Goal: Task Accomplishment & Management: Complete application form

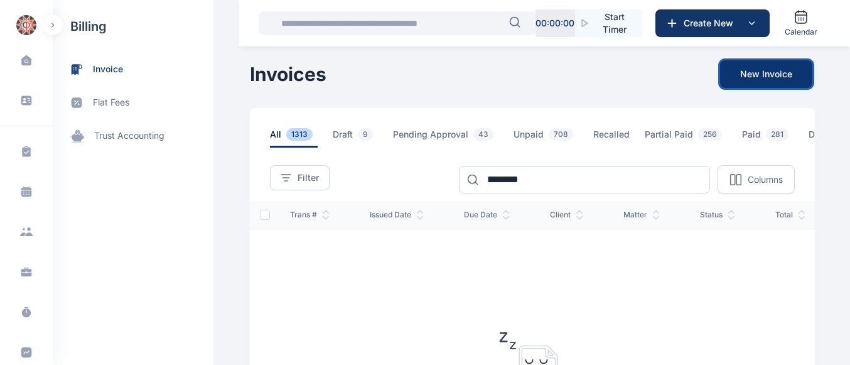
click at [748, 65] on button "New Invoice" at bounding box center [766, 74] width 92 height 28
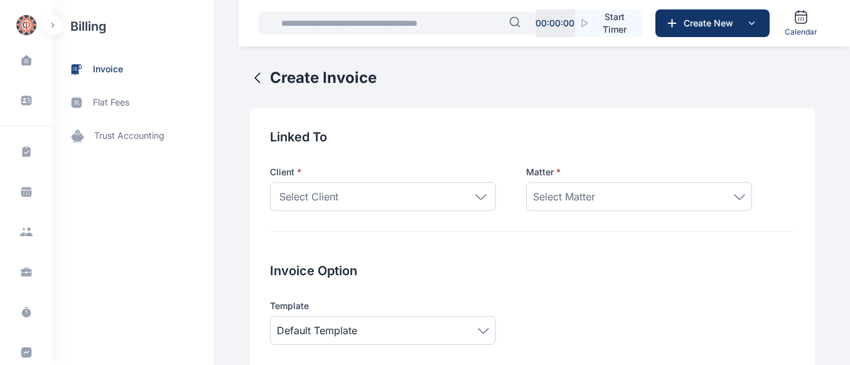
click at [475, 197] on icon at bounding box center [480, 197] width 11 height 6
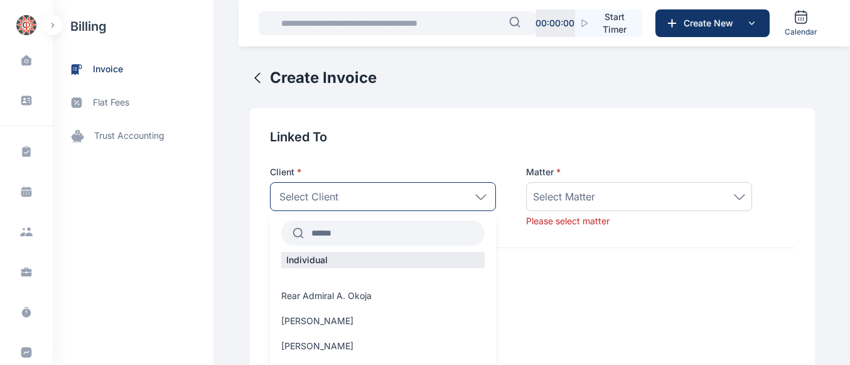
click at [374, 241] on input "text" at bounding box center [394, 233] width 181 height 23
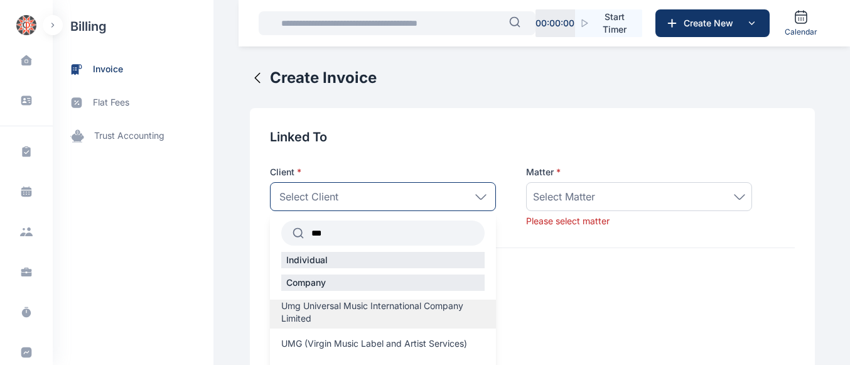
type input "***"
click at [326, 319] on span "Umg Universal Music International Company Limited" at bounding box center [382, 311] width 203 height 25
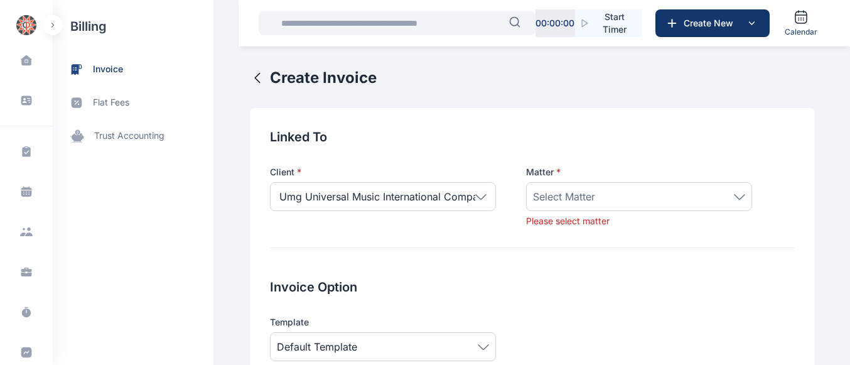
click at [554, 197] on span "Select Matter" at bounding box center [564, 196] width 62 height 15
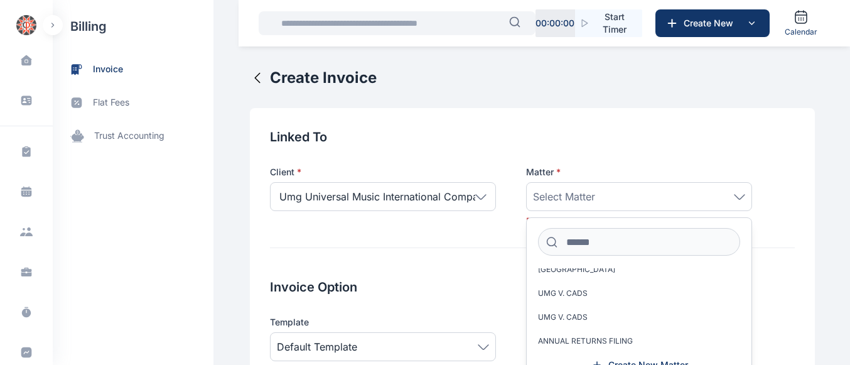
scroll to position [279, 0]
click at [637, 363] on span "Create New Matter" at bounding box center [648, 365] width 80 height 13
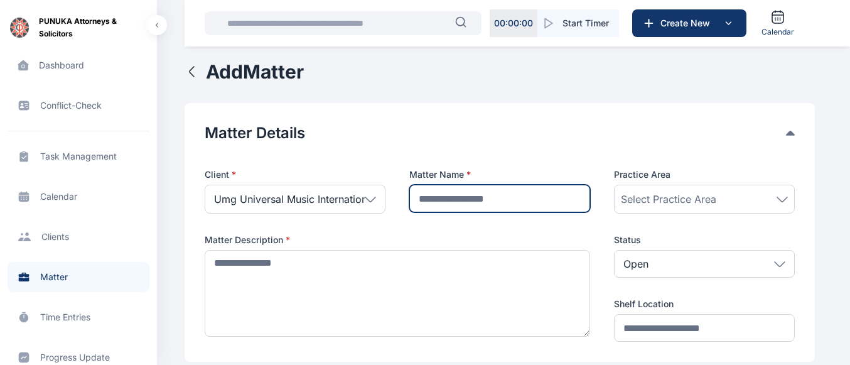
click at [451, 200] on input "text" at bounding box center [499, 199] width 181 height 28
drag, startPoint x: 542, startPoint y: 198, endPoint x: 408, endPoint y: 200, distance: 133.7
click at [409, 200] on input "**********" at bounding box center [499, 199] width 181 height 28
type input "**********"
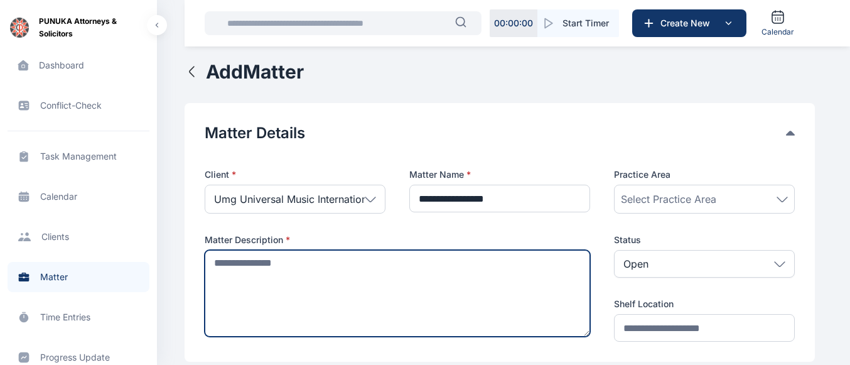
click at [253, 294] on textarea at bounding box center [398, 293] width 386 height 87
paste textarea "**********"
type textarea "**********"
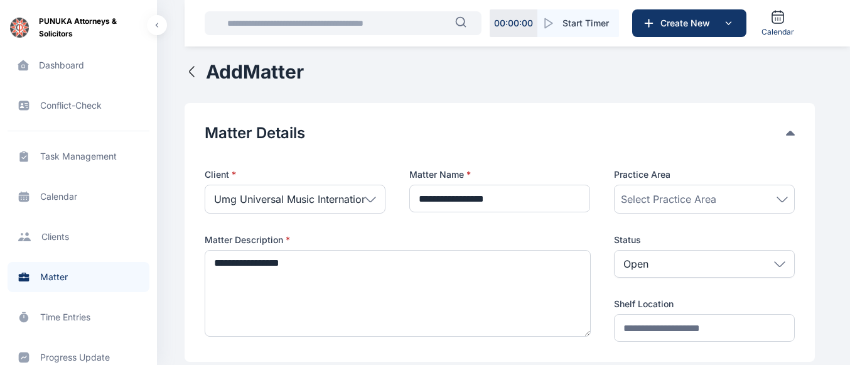
click at [693, 200] on span "Select Practice Area" at bounding box center [668, 198] width 95 height 15
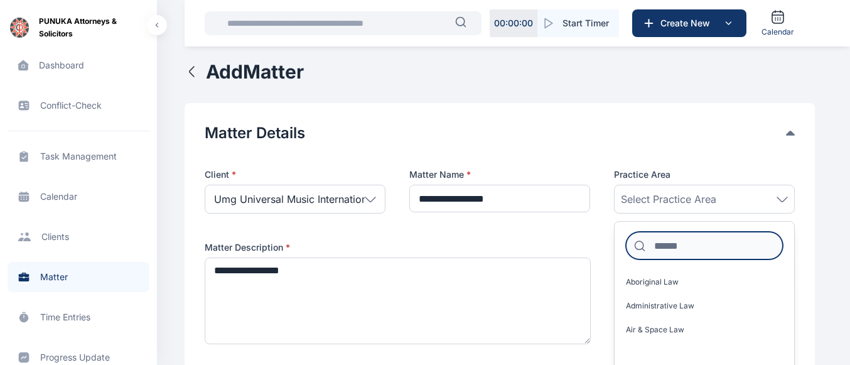
click at [674, 249] on input at bounding box center [704, 246] width 157 height 28
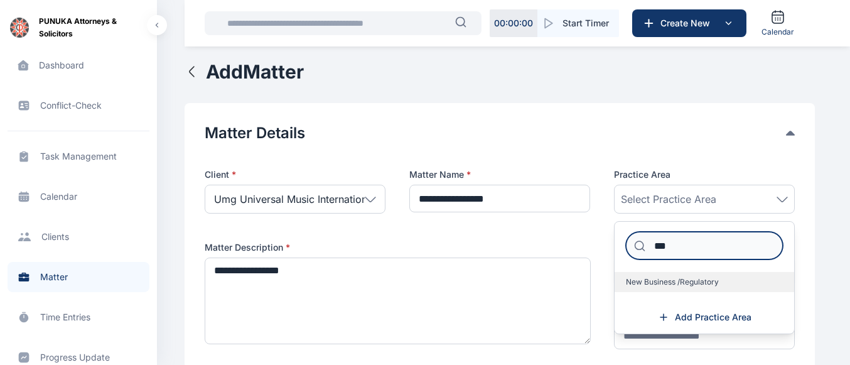
type input "***"
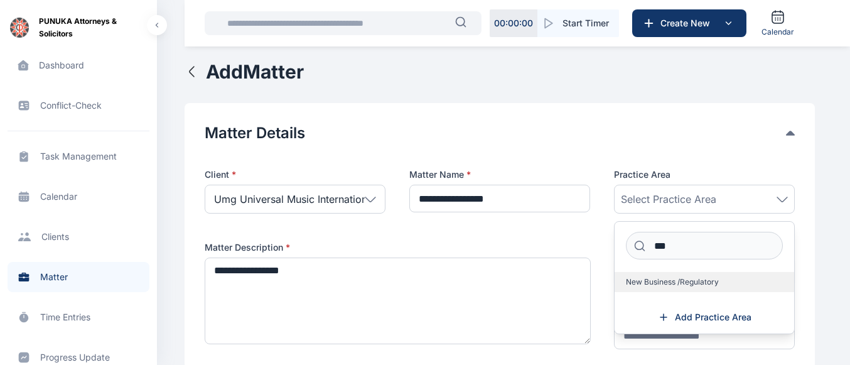
click at [649, 286] on span "New Business /Regulatory" at bounding box center [672, 282] width 93 height 10
click at [682, 280] on span "New Business /Regulatory" at bounding box center [672, 282] width 93 height 10
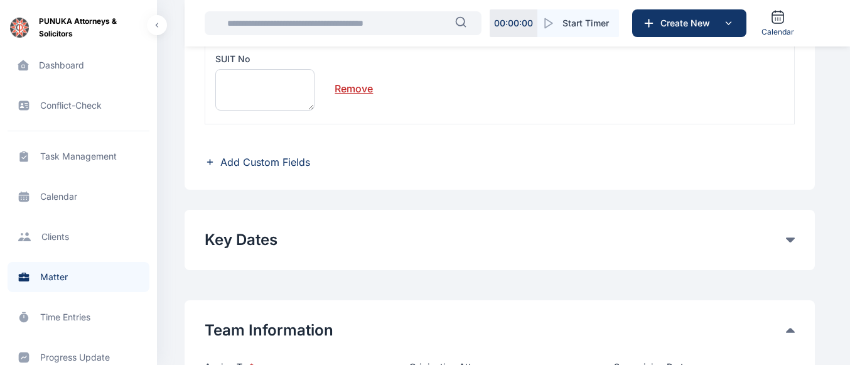
scroll to position [460, 0]
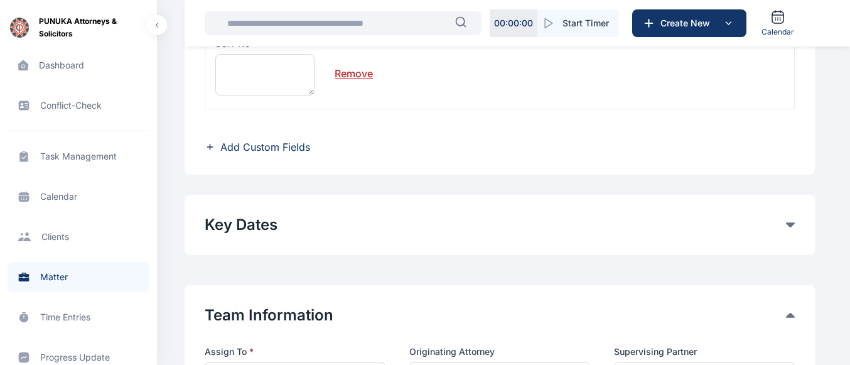
click at [365, 77] on link "Remove" at bounding box center [354, 68] width 38 height 25
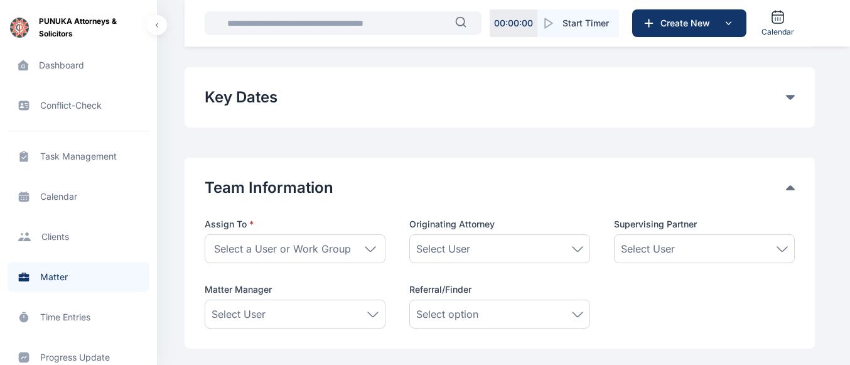
click at [365, 257] on div "Select a User or Work Group" at bounding box center [295, 248] width 181 height 29
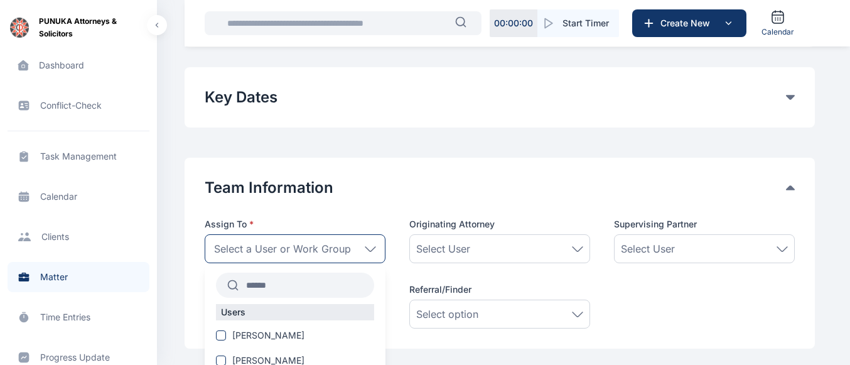
click at [304, 291] on input "text" at bounding box center [307, 285] width 136 height 23
type input "*"
type input "***"
click at [218, 334] on span at bounding box center [221, 335] width 10 height 10
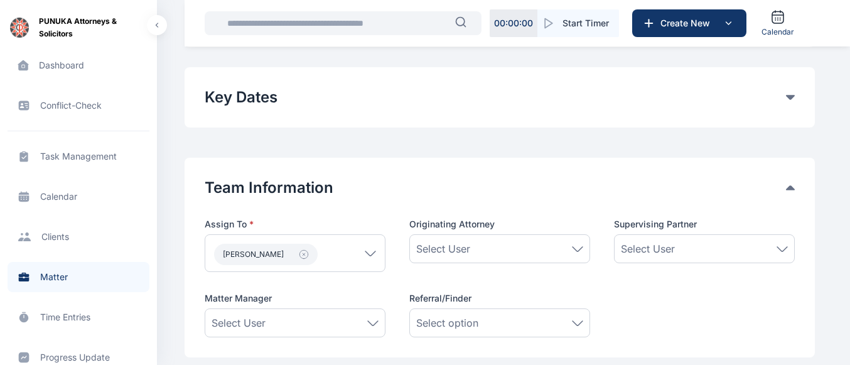
click at [639, 251] on span "Select User" at bounding box center [648, 248] width 54 height 15
click at [649, 294] on span "button" at bounding box center [640, 294] width 28 height 13
click at [665, 252] on span "Select User" at bounding box center [648, 248] width 54 height 15
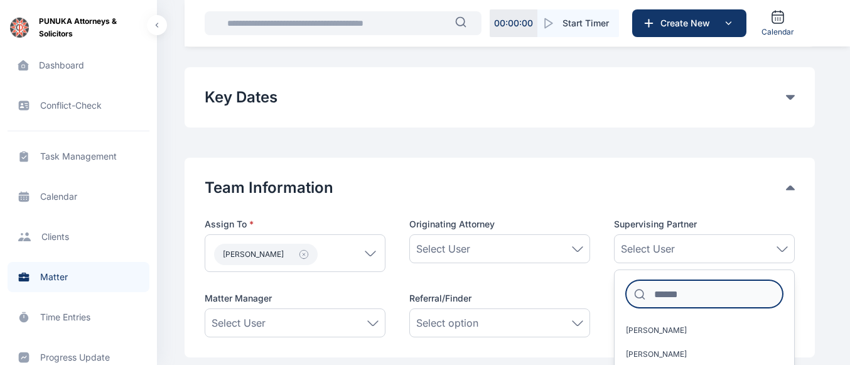
click at [662, 296] on input at bounding box center [704, 294] width 157 height 28
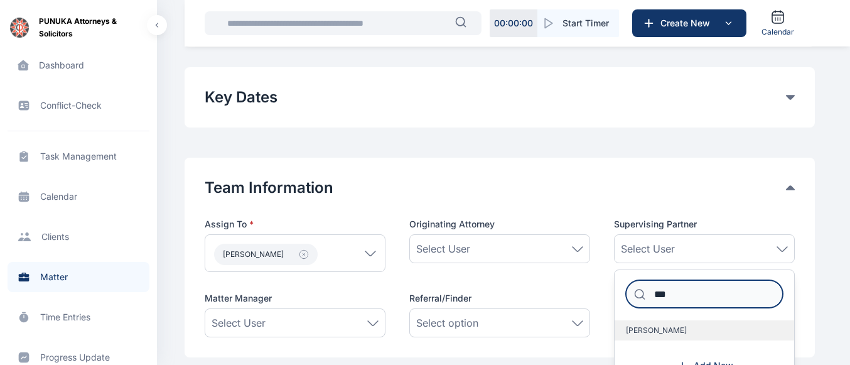
type input "***"
click at [651, 325] on label "[PERSON_NAME]" at bounding box center [705, 330] width 180 height 20
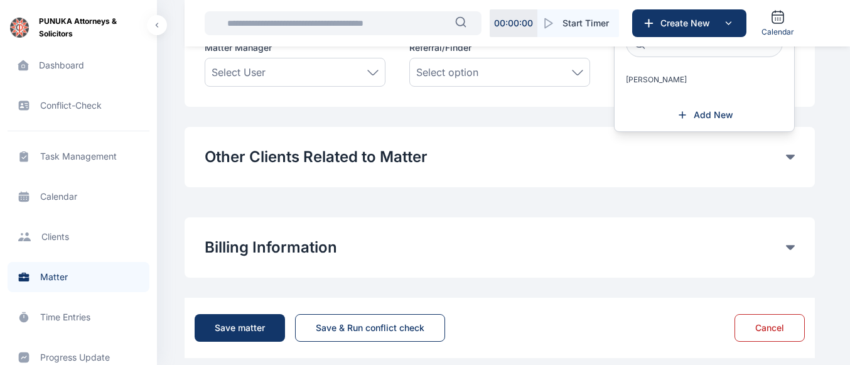
scroll to position [711, 0]
click at [234, 325] on div "Save matter" at bounding box center [240, 327] width 50 height 13
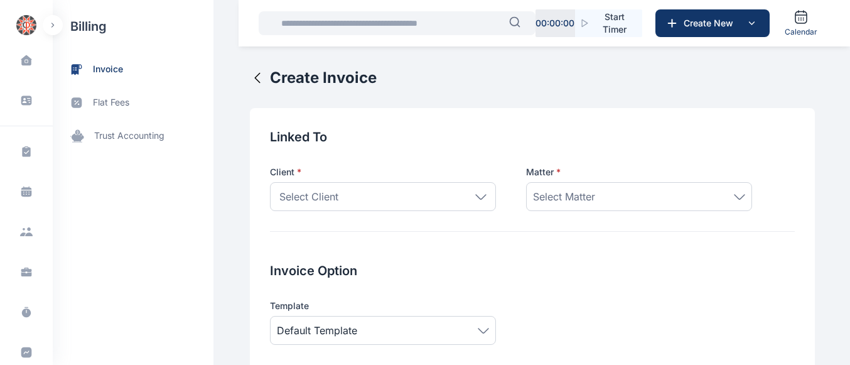
click at [384, 189] on div "Select Client" at bounding box center [383, 196] width 226 height 29
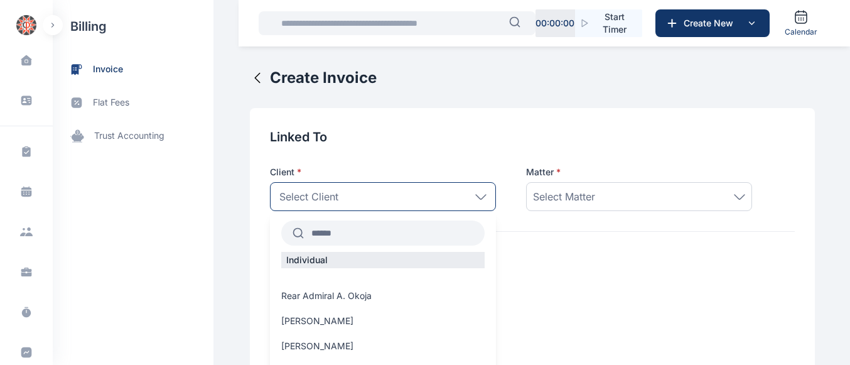
click at [361, 232] on input "text" at bounding box center [394, 233] width 181 height 23
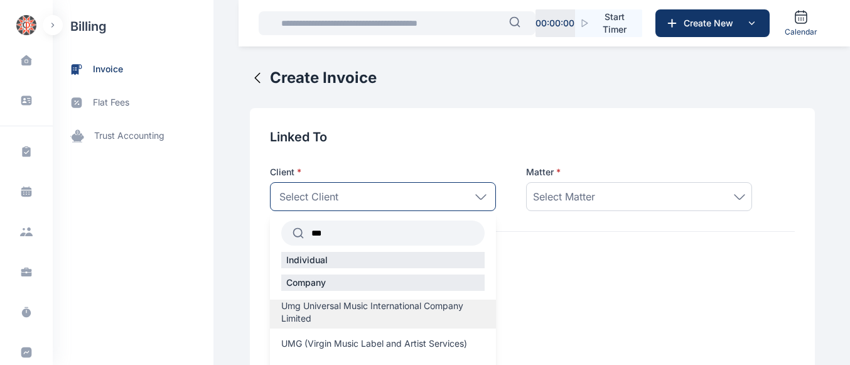
type input "***"
click at [323, 308] on span "Umg Universal Music International Company Limited" at bounding box center [382, 311] width 203 height 25
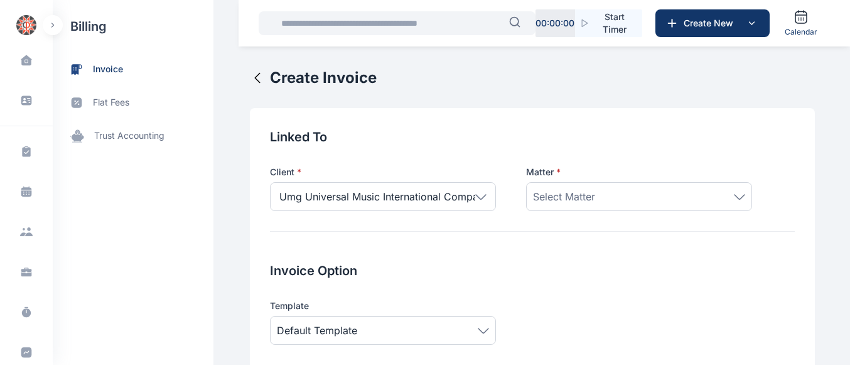
click at [542, 190] on span "Select Matter" at bounding box center [564, 196] width 62 height 15
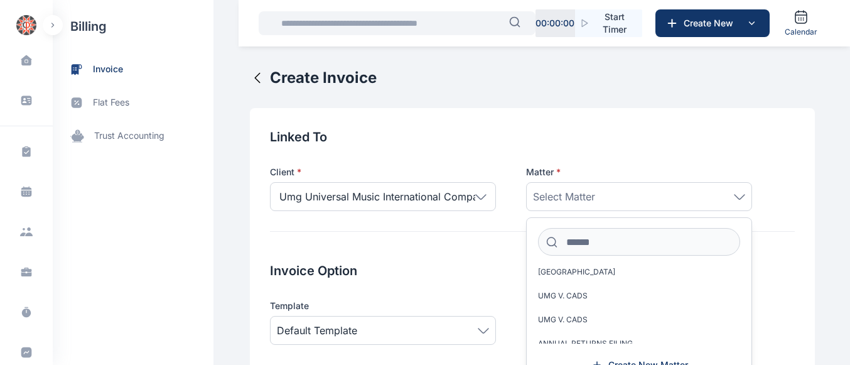
scroll to position [303, 0]
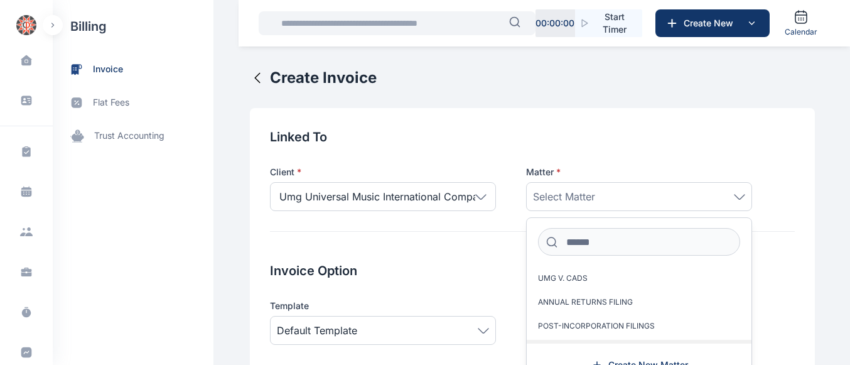
click at [595, 345] on span "FRCN REGISTRATION" at bounding box center [576, 350] width 77 height 10
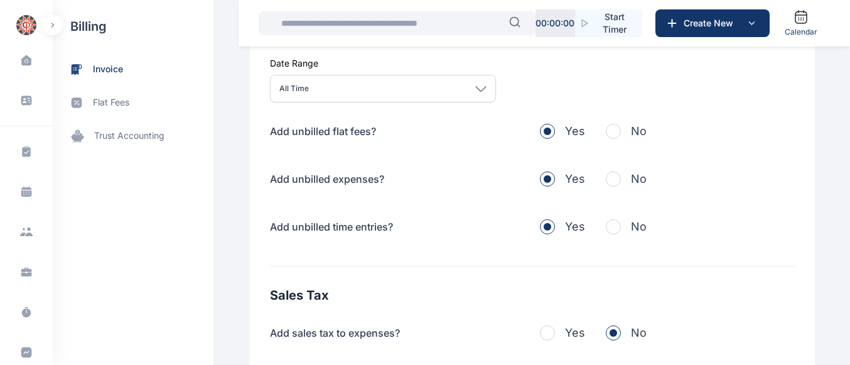
scroll to position [420, 0]
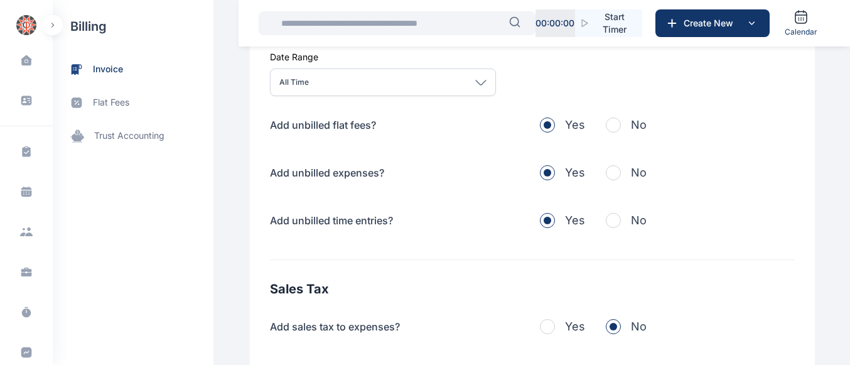
click at [610, 127] on span "button" at bounding box center [613, 124] width 15 height 15
click at [606, 173] on span "button" at bounding box center [613, 172] width 15 height 15
click at [612, 218] on span "button" at bounding box center [613, 220] width 15 height 15
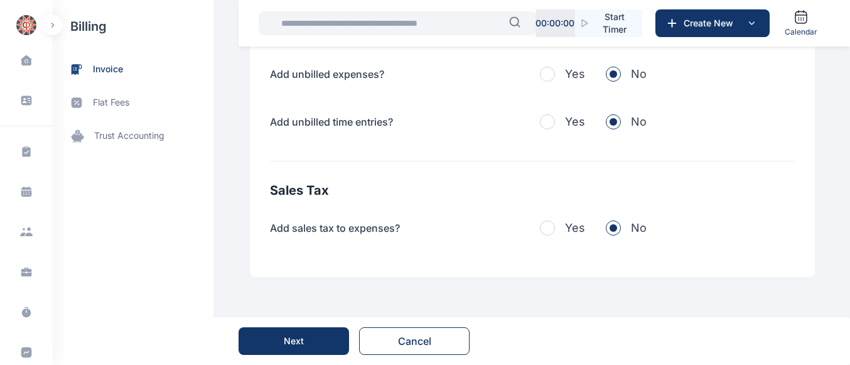
click at [306, 346] on button "Next" at bounding box center [294, 341] width 111 height 28
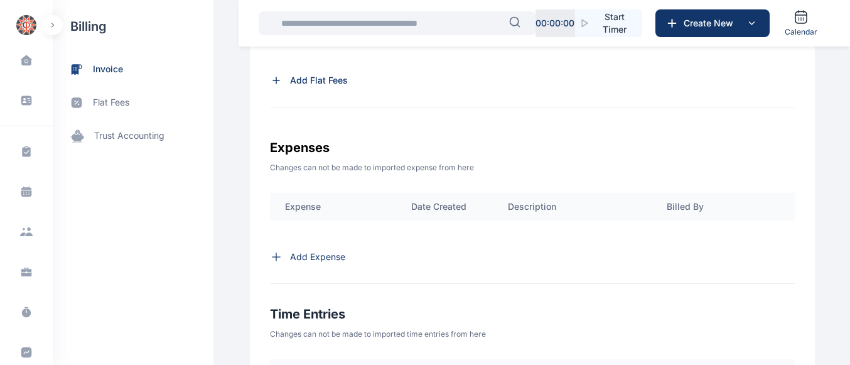
click at [294, 82] on p "Add Flat Fees" at bounding box center [319, 80] width 58 height 13
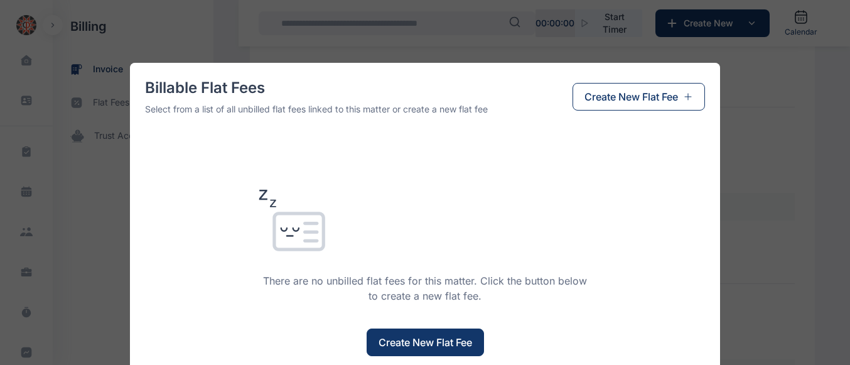
click at [406, 337] on span "Create New Flat Fee" at bounding box center [426, 342] width 94 height 15
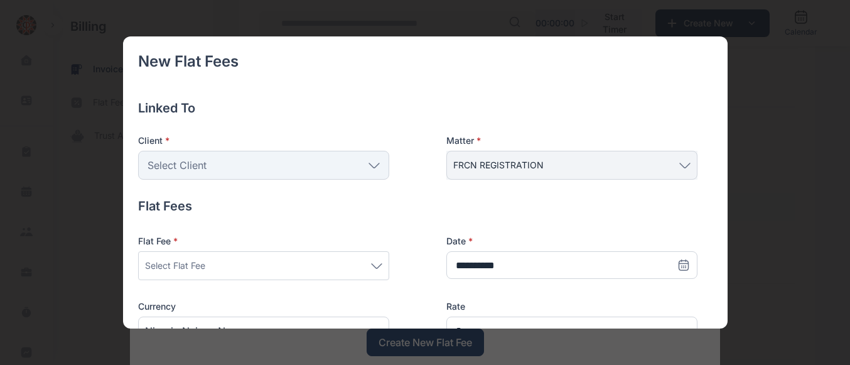
click at [343, 264] on div "Select Flat Fee" at bounding box center [263, 265] width 237 height 15
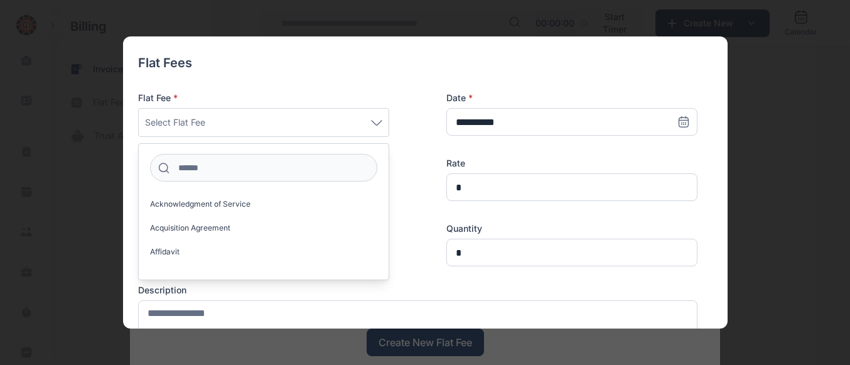
scroll to position [146, 0]
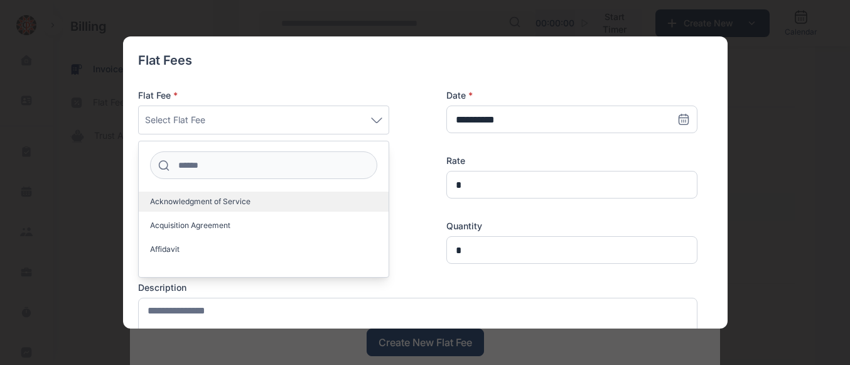
click at [323, 198] on label "Acknowledgment of Service" at bounding box center [264, 201] width 250 height 20
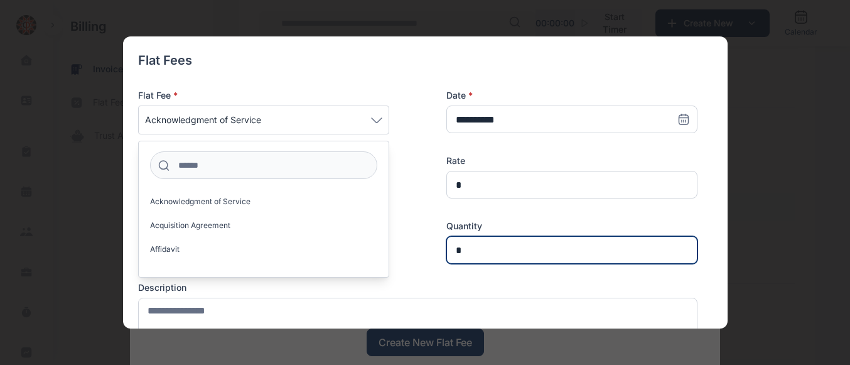
click at [479, 248] on input "*" at bounding box center [571, 250] width 251 height 28
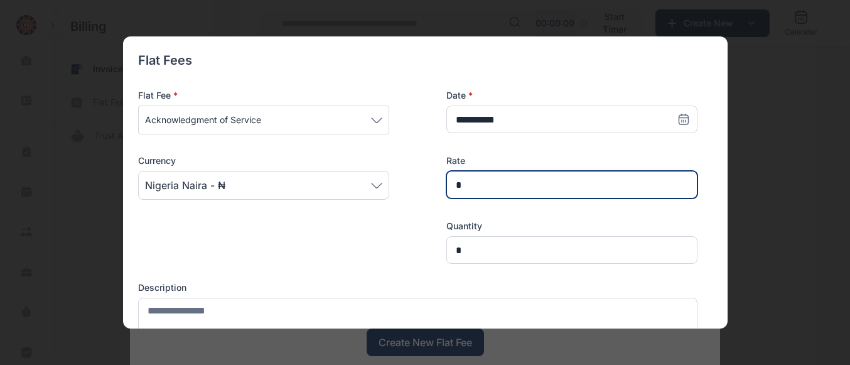
click at [473, 185] on input "*" at bounding box center [571, 185] width 251 height 28
type input "*******"
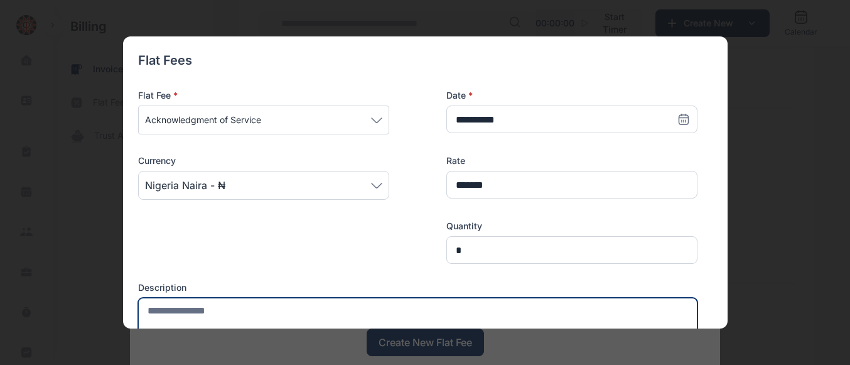
click at [183, 313] on textarea at bounding box center [417, 326] width 559 height 56
type textarea "**********"
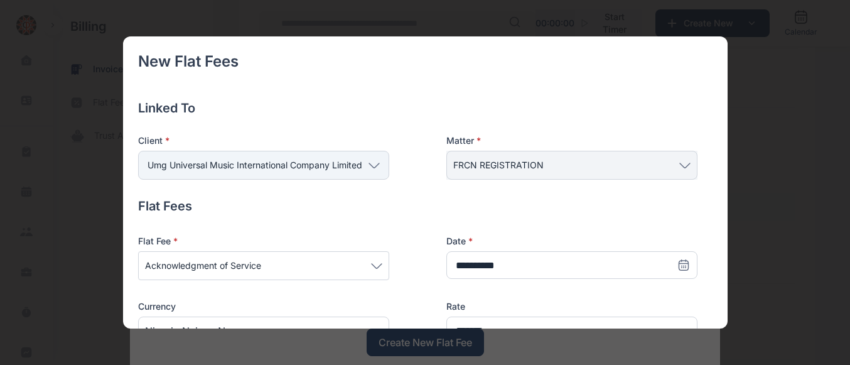
scroll to position [423, 0]
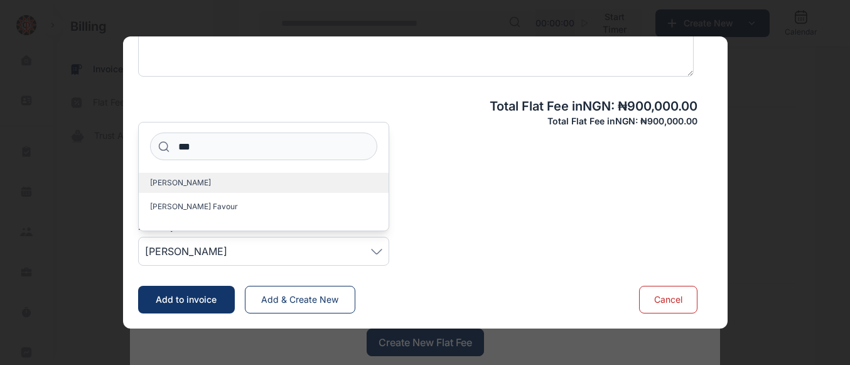
click at [177, 188] on span "[PERSON_NAME]" at bounding box center [180, 183] width 61 height 10
click at [186, 302] on span "Add to invoice" at bounding box center [186, 299] width 61 height 11
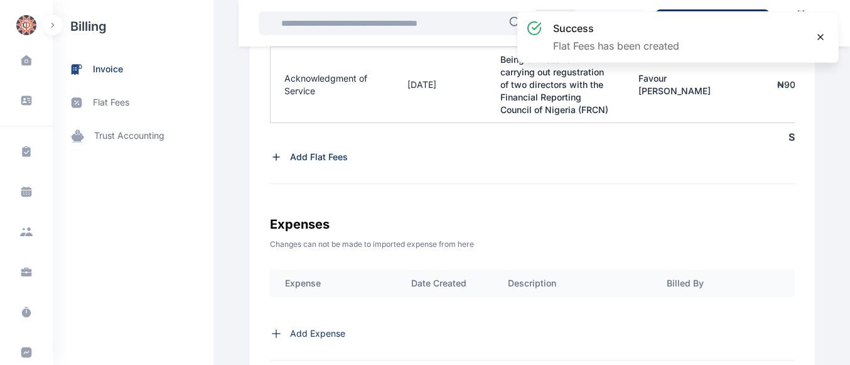
click at [817, 42] on div at bounding box center [820, 36] width 25 height 25
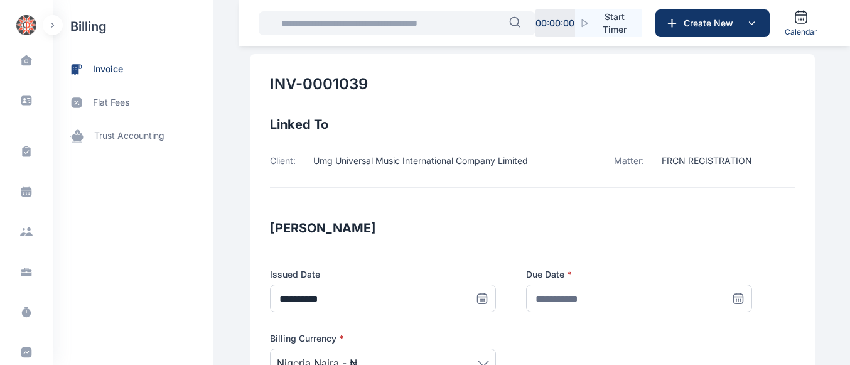
scroll to position [142, 0]
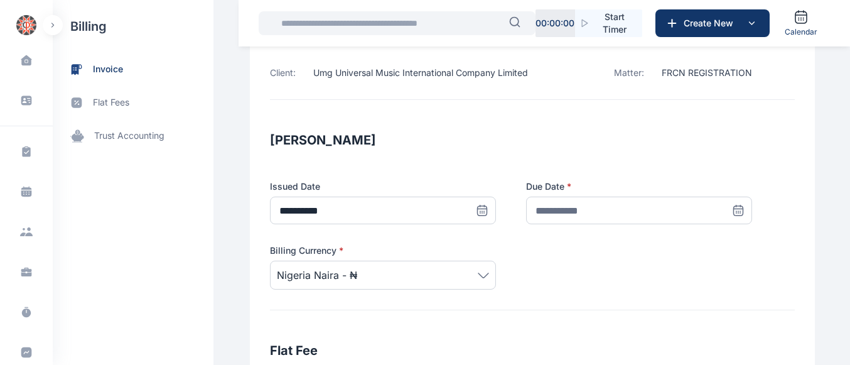
click at [730, 217] on span at bounding box center [739, 211] width 28 height 28
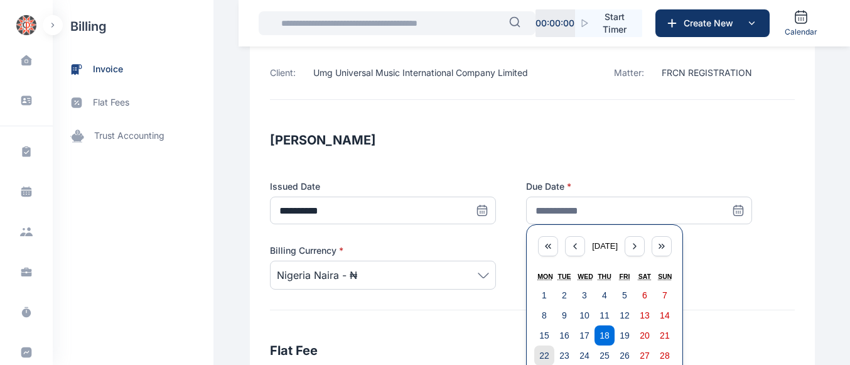
click at [534, 353] on button "22" at bounding box center [544, 355] width 20 height 20
type input "**********"
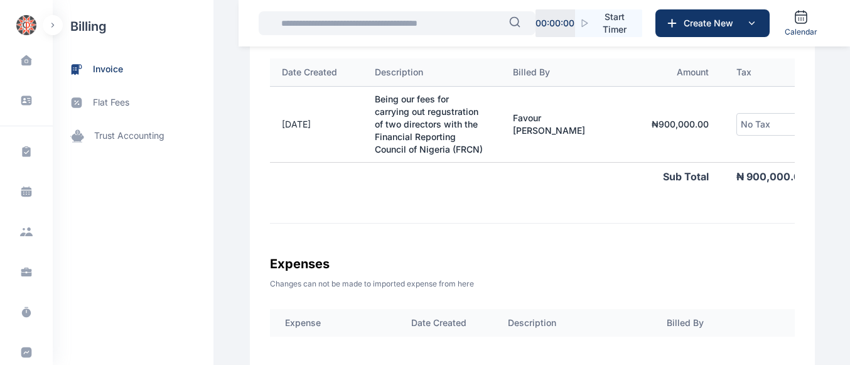
scroll to position [0, 138]
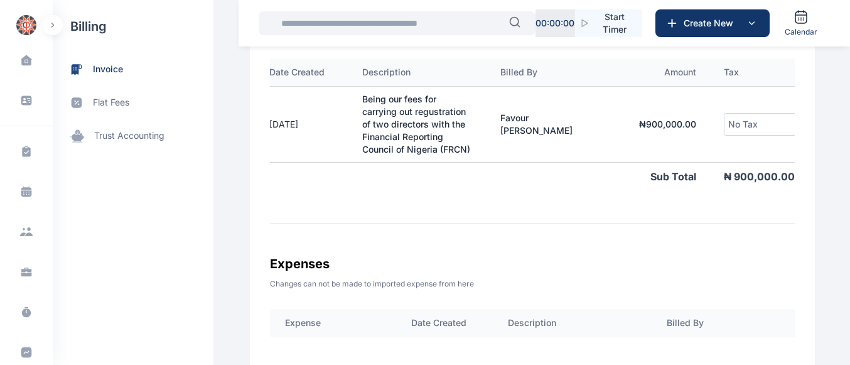
click at [782, 117] on div "No Tax" at bounding box center [772, 124] width 89 height 15
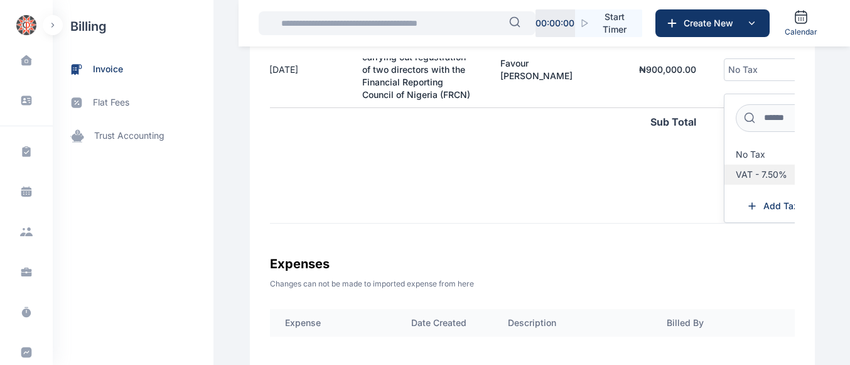
click at [749, 177] on span "VAT - 7.50%" at bounding box center [761, 175] width 51 height 10
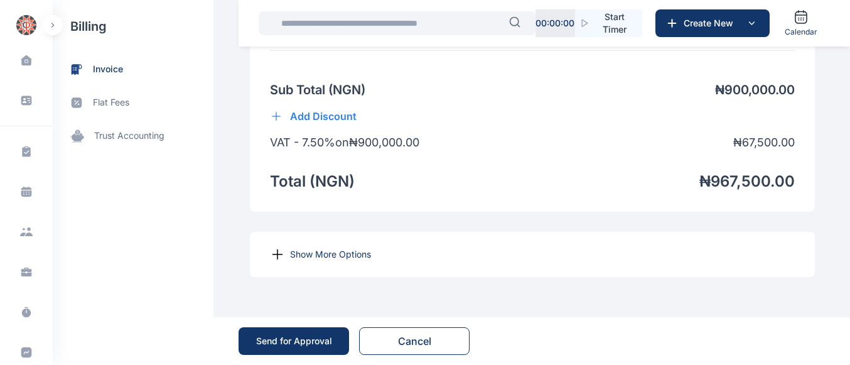
scroll to position [1033, 0]
click at [342, 261] on div "Show More Options" at bounding box center [532, 254] width 565 height 45
click at [331, 256] on p "Show More Options" at bounding box center [330, 254] width 81 height 13
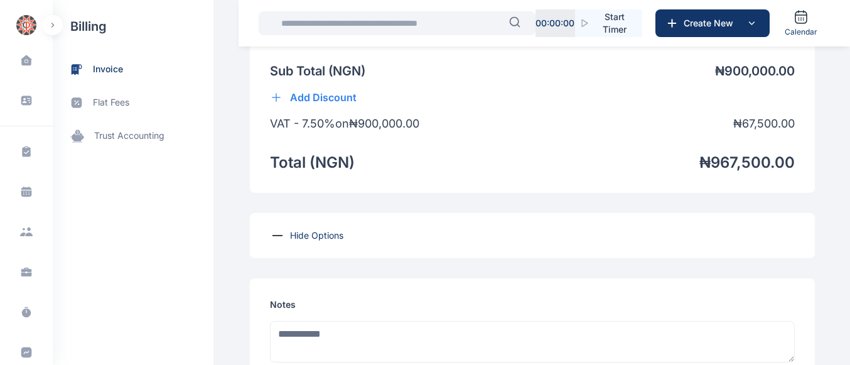
scroll to position [1442, 0]
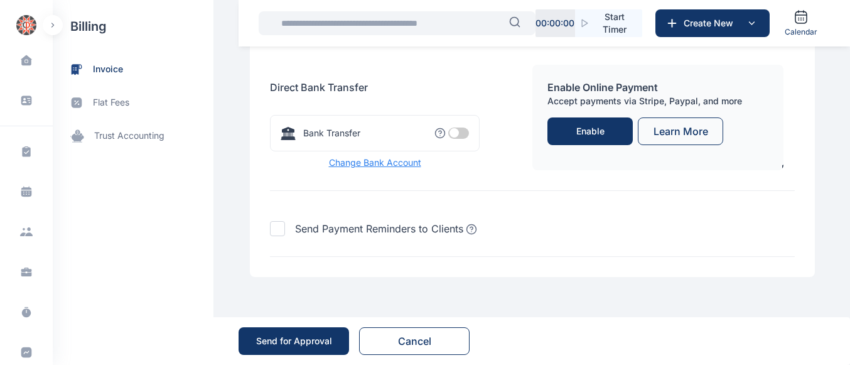
click at [448, 134] on span at bounding box center [458, 132] width 21 height 11
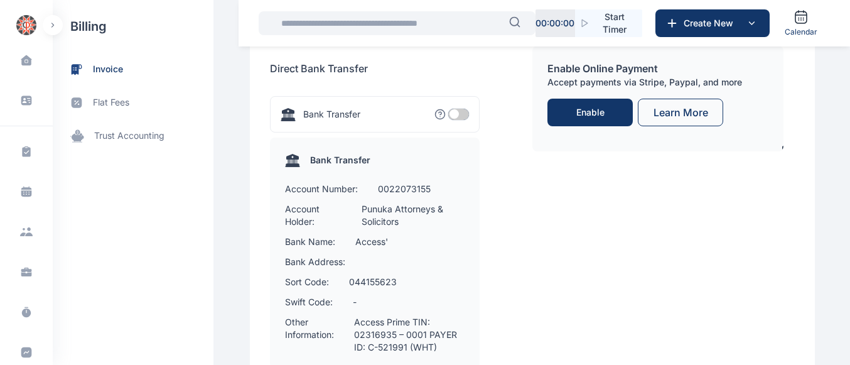
scroll to position [1676, 0]
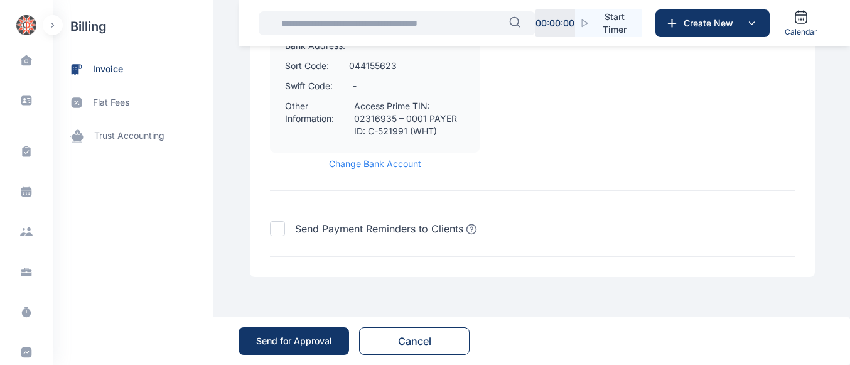
click at [394, 161] on span "Change Bank Account" at bounding box center [375, 164] width 210 height 13
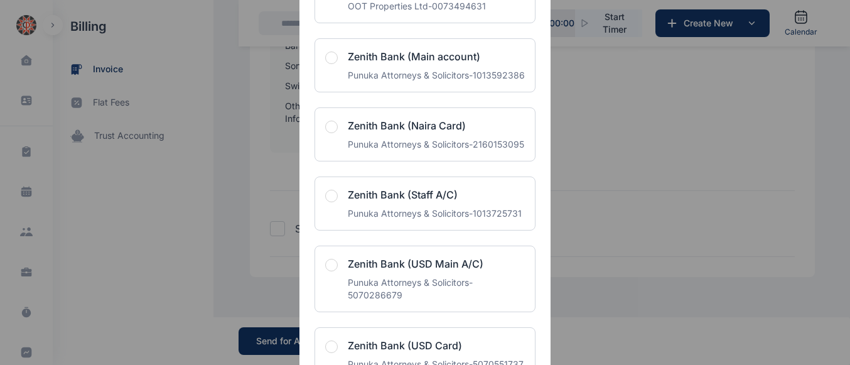
scroll to position [551, 0]
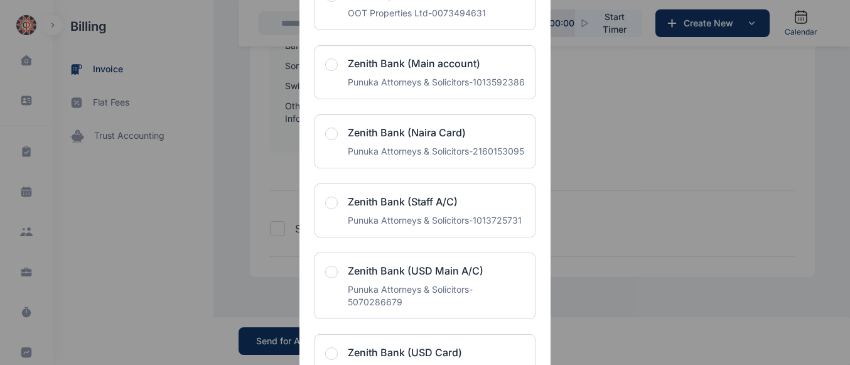
click at [326, 71] on span "button" at bounding box center [331, 64] width 13 height 13
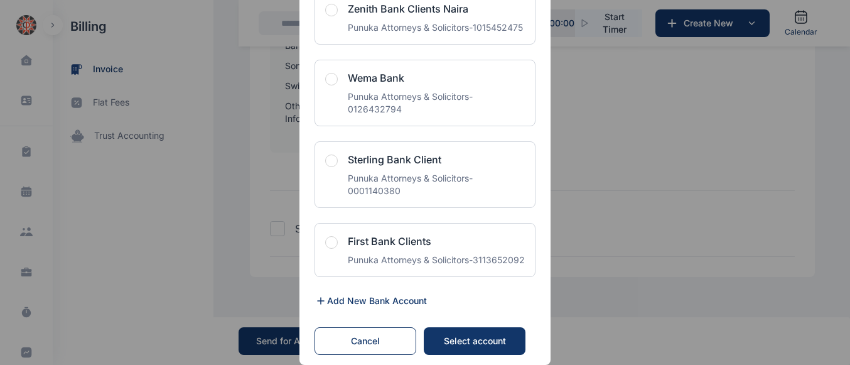
scroll to position [3080, 0]
click at [487, 333] on button "Select account" at bounding box center [475, 341] width 102 height 28
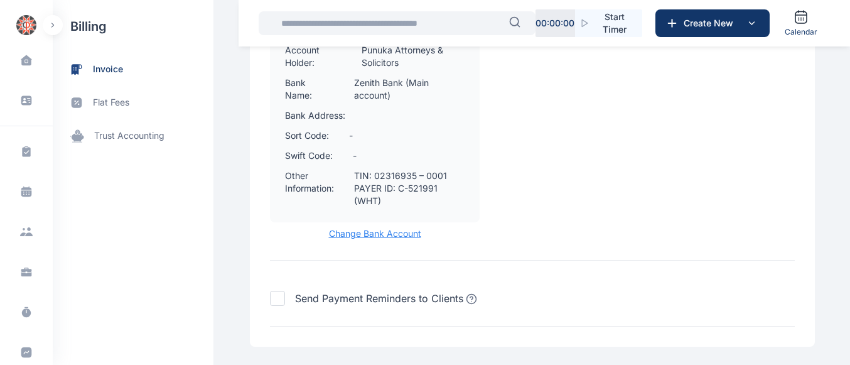
scroll to position [1689, 0]
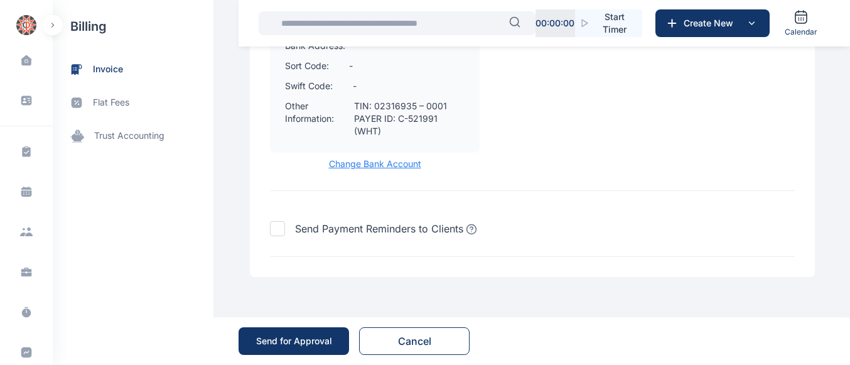
click at [294, 342] on div "Send for Approval" at bounding box center [294, 341] width 76 height 13
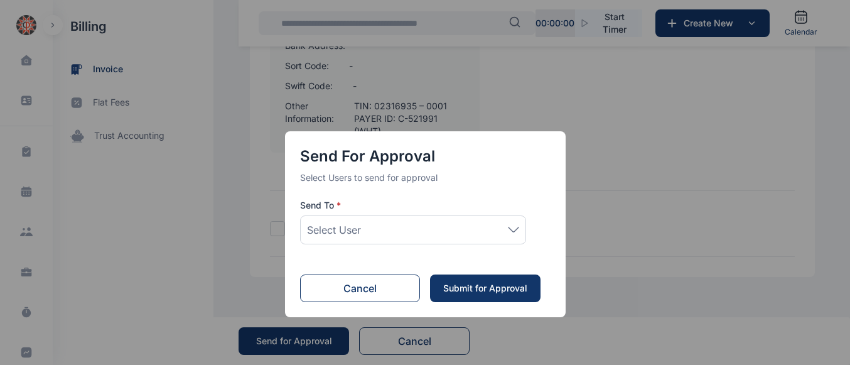
click at [493, 221] on div "Select User" at bounding box center [413, 229] width 226 height 29
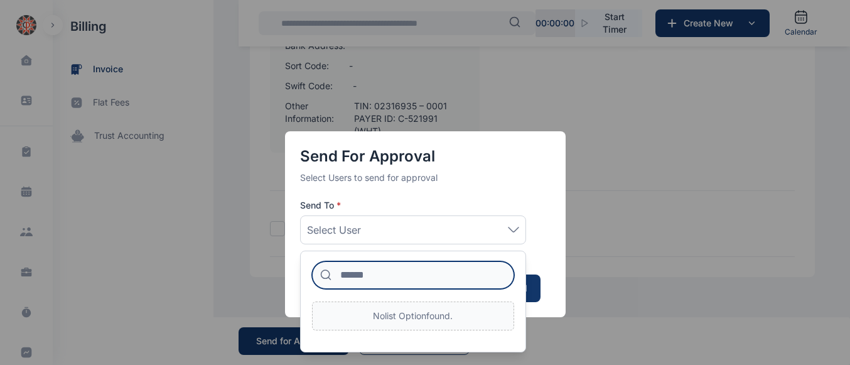
click at [425, 271] on input at bounding box center [413, 275] width 202 height 28
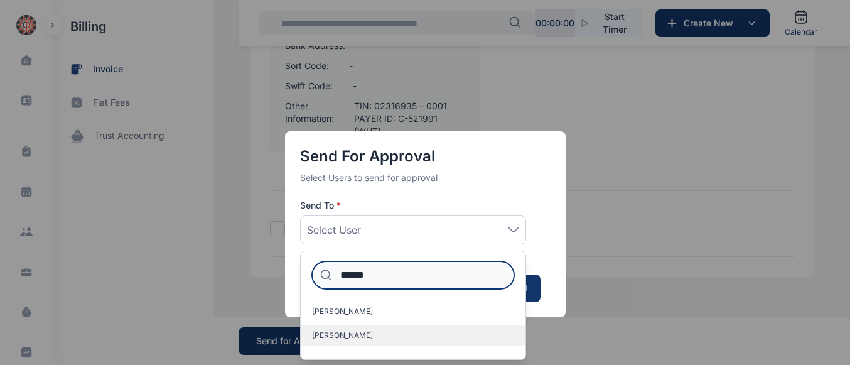
type input "******"
click at [347, 335] on span "[PERSON_NAME]" at bounding box center [342, 335] width 61 height 10
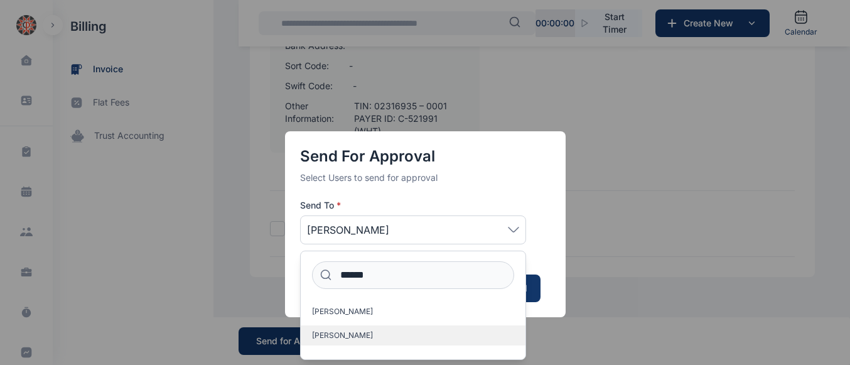
click at [347, 335] on span "[PERSON_NAME]" at bounding box center [342, 335] width 61 height 10
click at [571, 290] on div "Send for Approval Select Users to send for approval Send To * Idigbe Elizabeth …" at bounding box center [425, 182] width 850 height 365
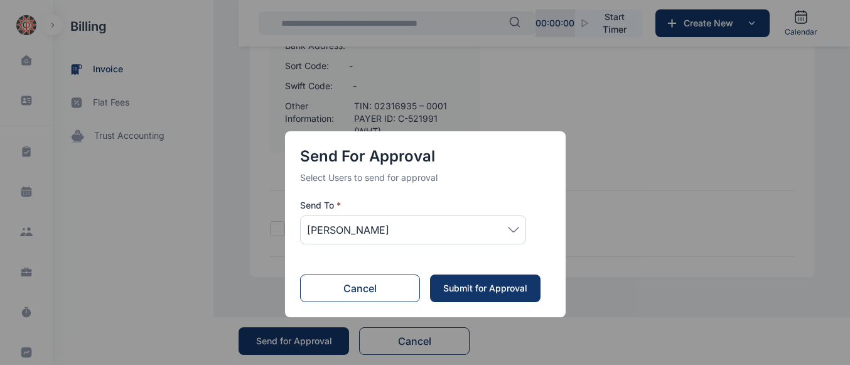
click at [483, 293] on div "Submit for Approval" at bounding box center [485, 288] width 85 height 13
